Goal: Navigation & Orientation: Go to known website

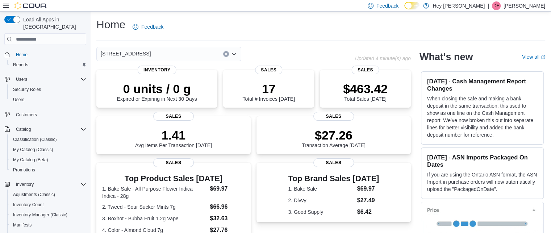
click at [500, 4] on div "DF" at bounding box center [496, 5] width 9 height 9
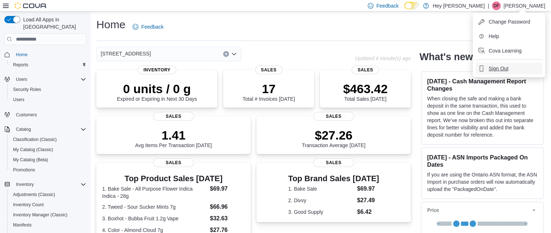
click at [498, 66] on span "Sign Out" at bounding box center [498, 68] width 20 height 7
